Goal: Navigation & Orientation: Understand site structure

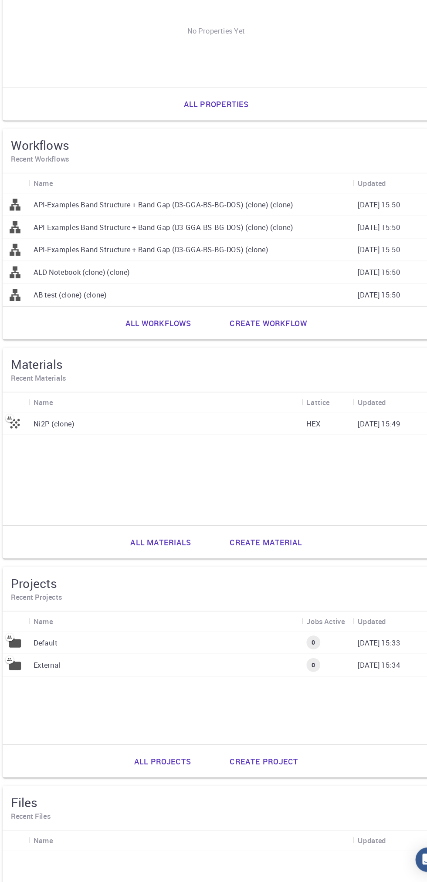
scroll to position [227, 0]
click at [94, 695] on p "External" at bounding box center [84, 697] width 23 height 9
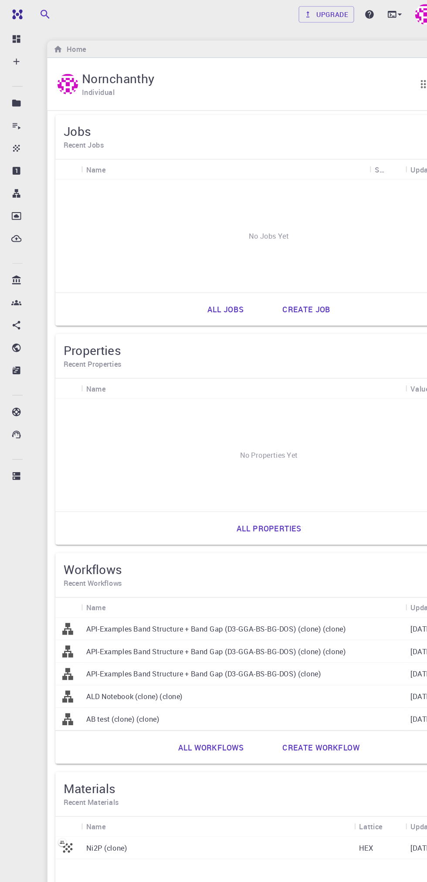
click at [293, 17] on link "Upgrade" at bounding box center [276, 12] width 47 height 14
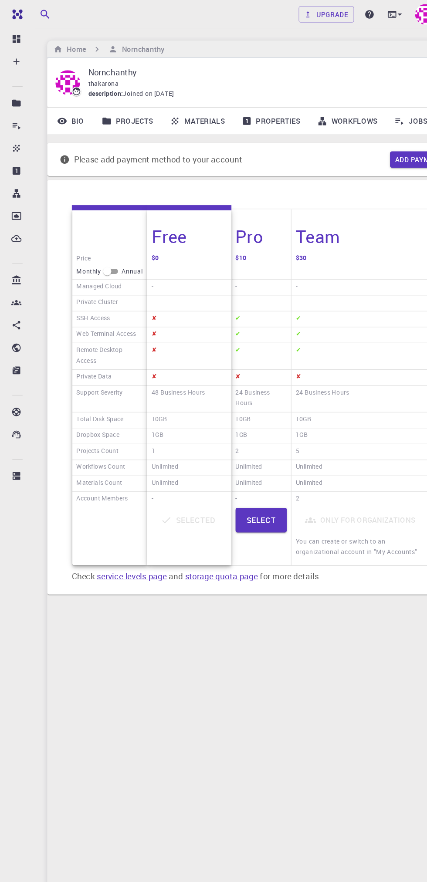
scroll to position [0, 29]
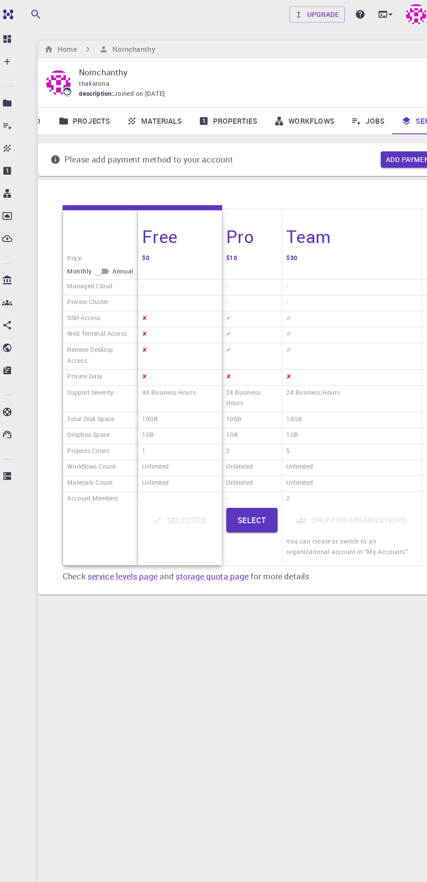
click at [177, 435] on div "Selected" at bounding box center [160, 455] width 64 height 48
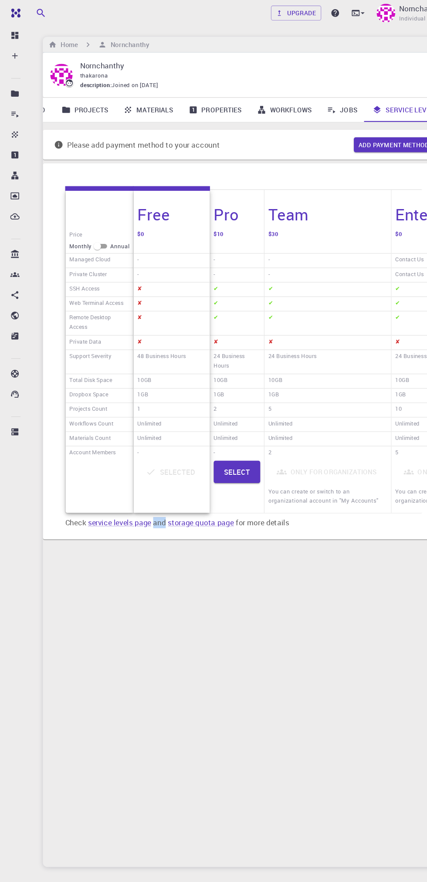
click at [1, 742] on div "Free Dashboard Create New Job New Material Create Material Upload File Import f…" at bounding box center [15, 441] width 30 height 882
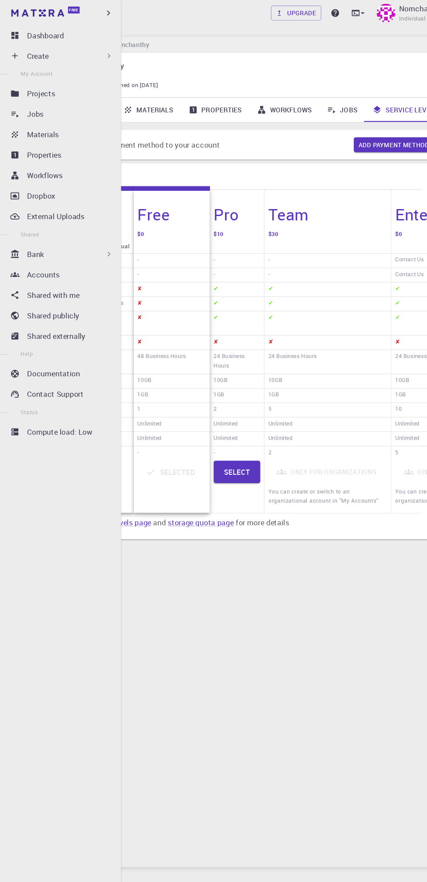
click at [64, 90] on div "Projects" at bounding box center [67, 87] width 84 height 10
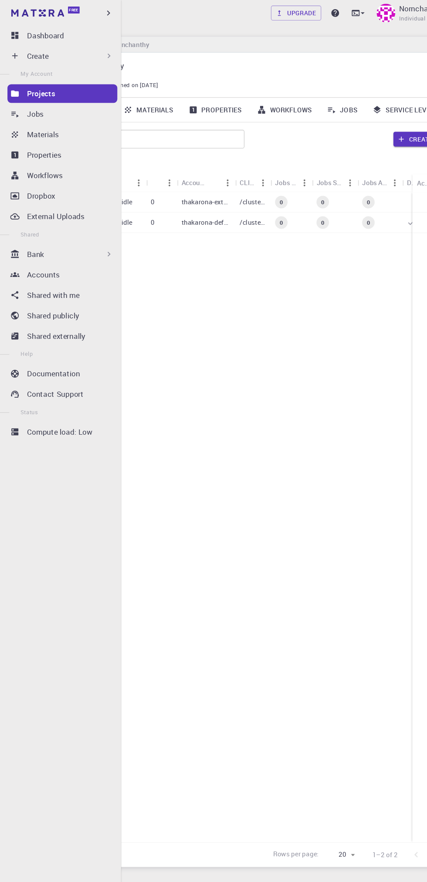
click at [51, 256] on p "Accounts" at bounding box center [40, 257] width 30 height 10
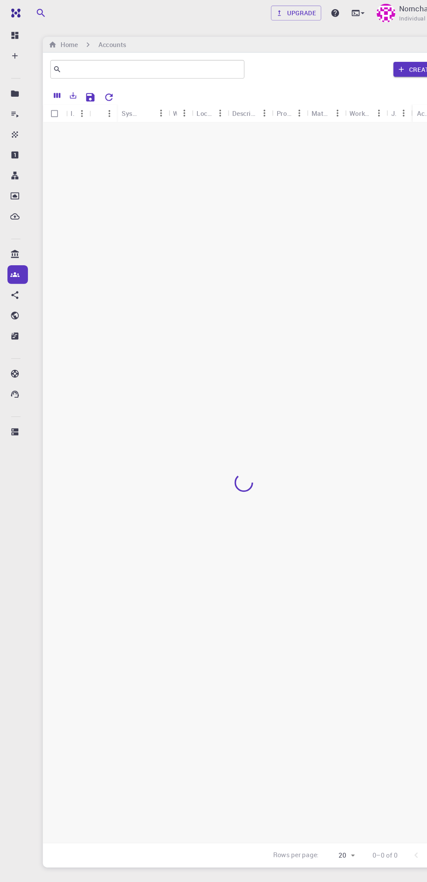
click at [376, 66] on icon "button" at bounding box center [375, 65] width 5 height 5
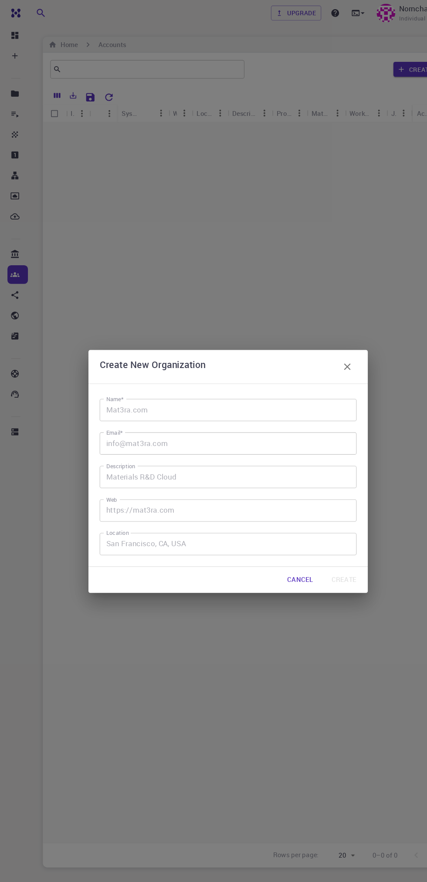
click at [377, 69] on div "Create New Organization Name* Name* Email* Email* Description Description Web W…" at bounding box center [213, 441] width 427 height 882
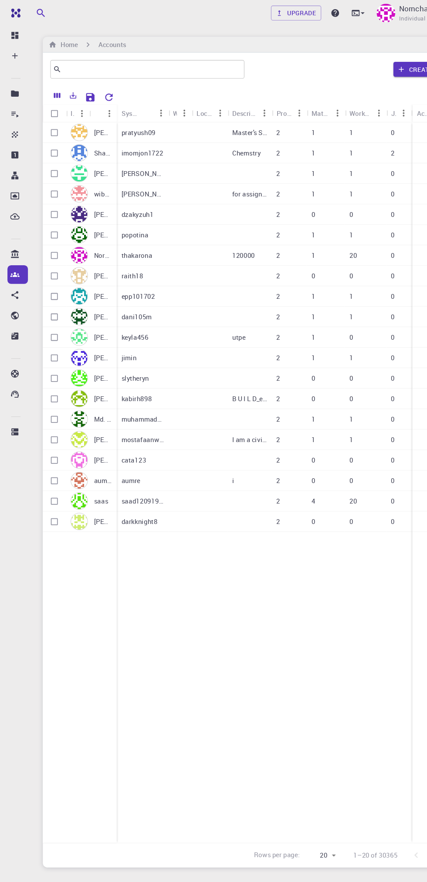
click at [24, 52] on div "Create" at bounding box center [16, 52] width 19 height 17
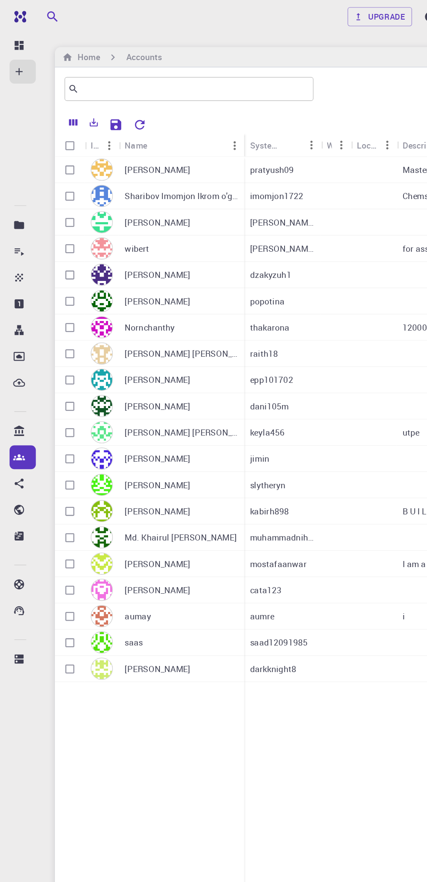
click at [279, 354] on div at bounding box center [273, 353] width 34 height 19
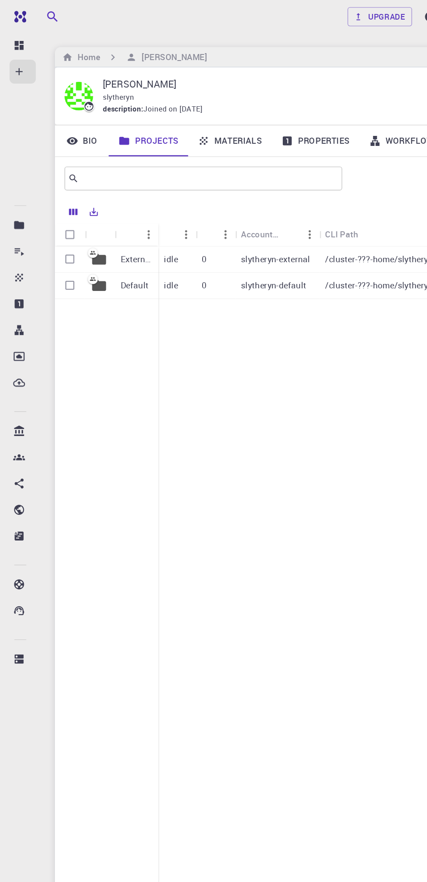
click at [27, 181] on li "Jobs" at bounding box center [15, 183] width 30 height 17
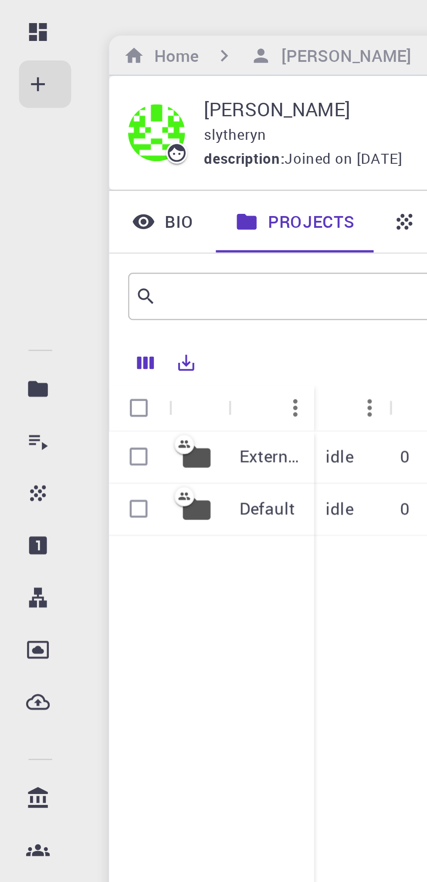
click at [14, 110] on icon at bounding box center [14, 110] width 2 height 2
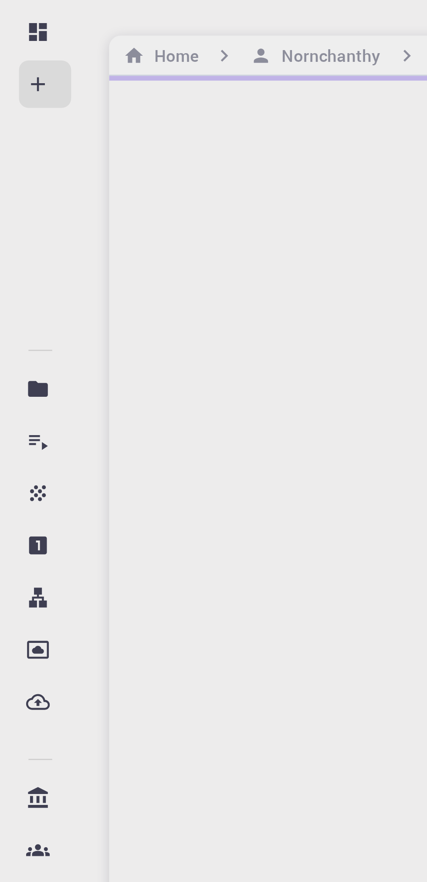
click at [26, 185] on p "Jobs" at bounding box center [25, 183] width 1 height 10
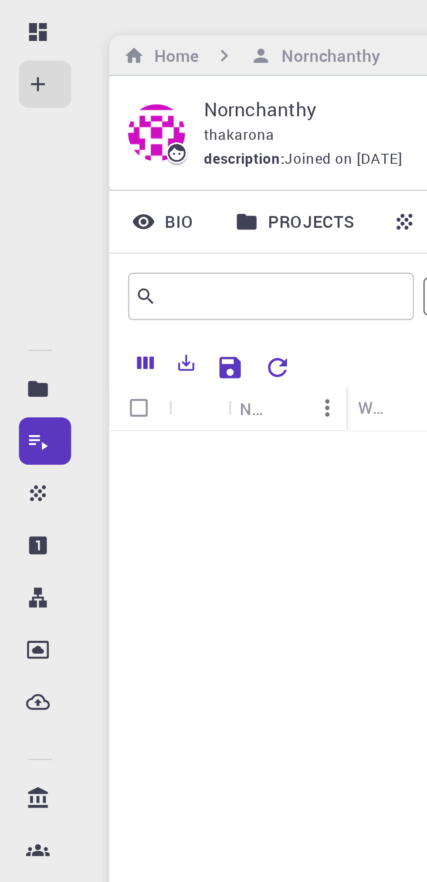
click at [26, 219] on p "Properties" at bounding box center [25, 221] width 1 height 10
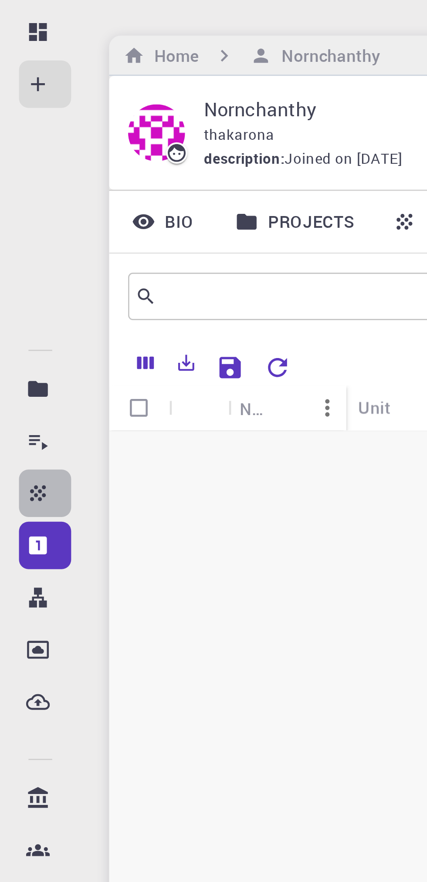
click at [26, 204] on p "Materials" at bounding box center [25, 202] width 1 height 10
